Goal: Information Seeking & Learning: Learn about a topic

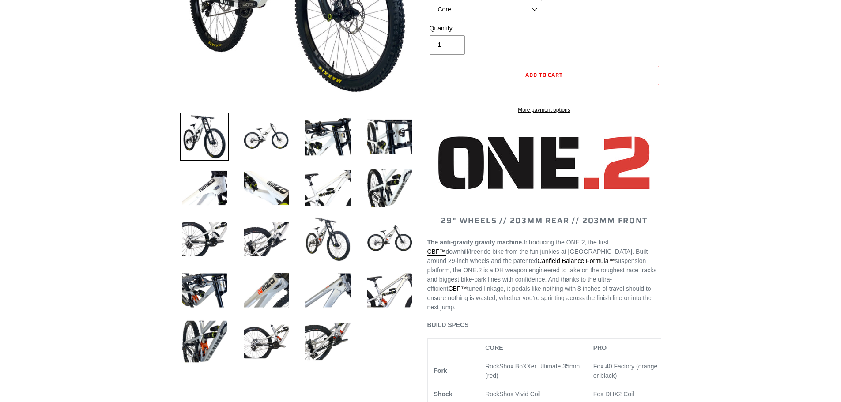
select select "highest-rating"
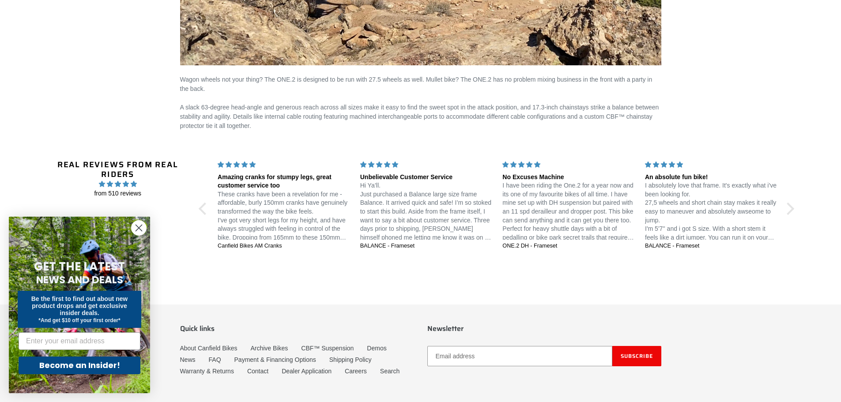
scroll to position [1500, 0]
